Goal: Task Accomplishment & Management: Use online tool/utility

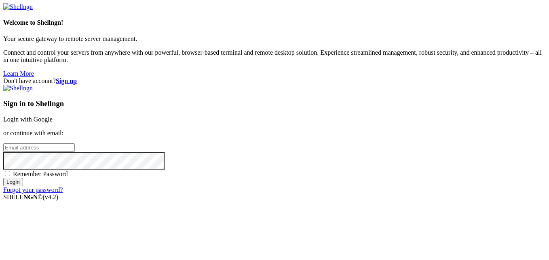
click at [53, 116] on link "Login with Google" at bounding box center [27, 119] width 49 height 7
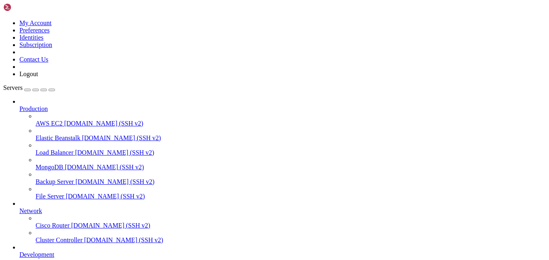
scroll to position [88, 0]
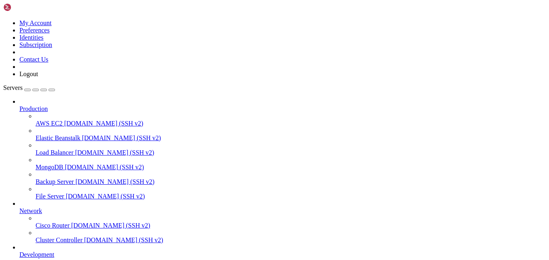
drag, startPoint x: 141, startPoint y: 543, endPoint x: 118, endPoint y: 543, distance: 23.0
drag, startPoint x: 7, startPoint y: 630, endPoint x: 113, endPoint y: 645, distance: 107.4
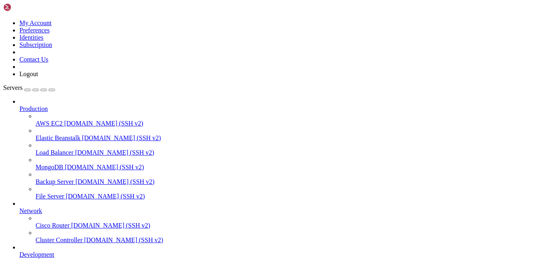
drag, startPoint x: 150, startPoint y: 552, endPoint x: 139, endPoint y: 552, distance: 10.9
drag, startPoint x: 199, startPoint y: 636, endPoint x: 127, endPoint y: 610, distance: 76.3
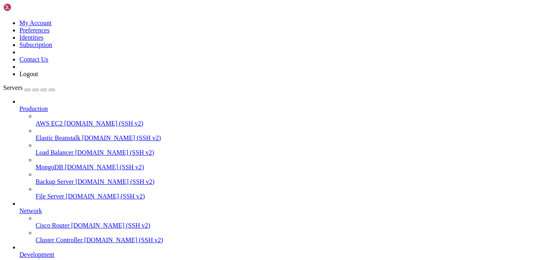
scroll to position [1065, 0]
drag, startPoint x: 156, startPoint y: 608, endPoint x: 114, endPoint y: 617, distance: 42.4
drag, startPoint x: 160, startPoint y: 610, endPoint x: 74, endPoint y: 605, distance: 86.7
